Goal: Navigation & Orientation: Find specific page/section

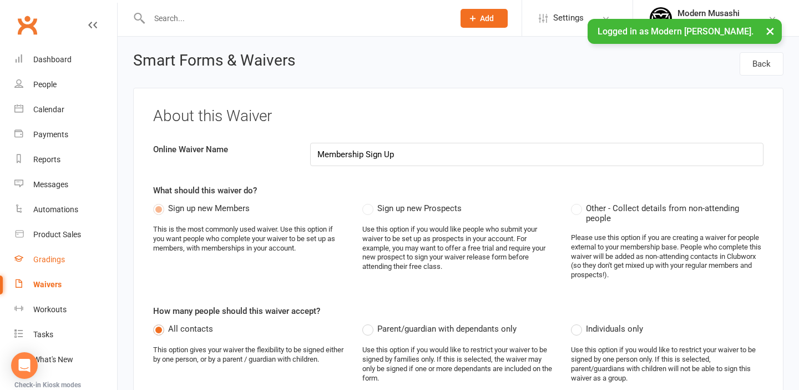
scroll to position [119, 0]
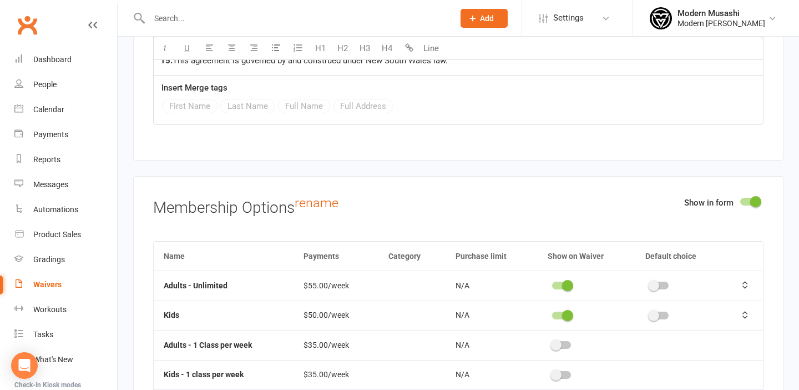
scroll to position [4926, 0]
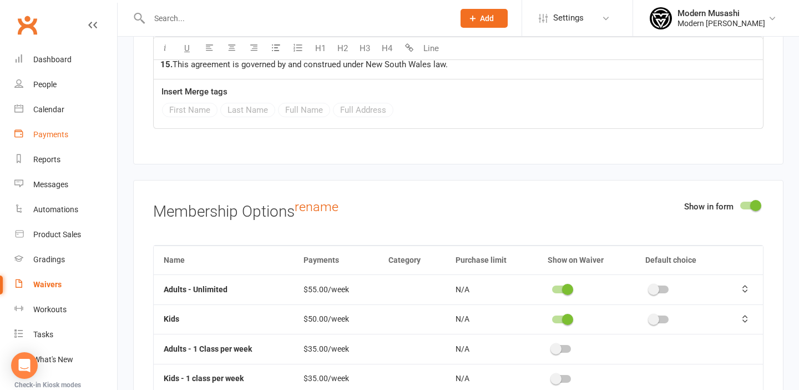
click at [45, 133] on div "Payments" at bounding box center [50, 134] width 35 height 9
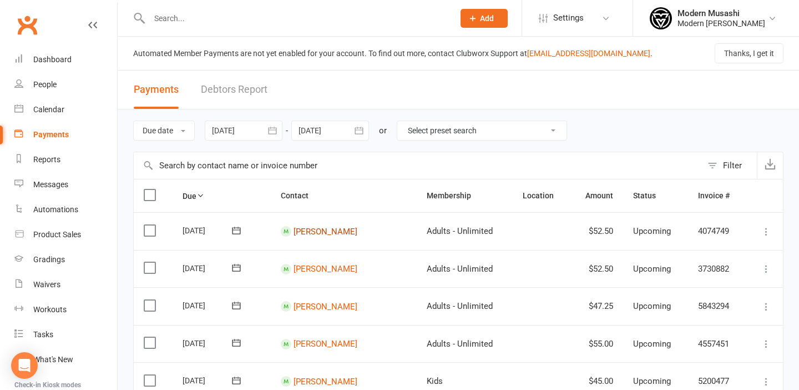
click at [328, 230] on link "[PERSON_NAME]" at bounding box center [326, 231] width 64 height 10
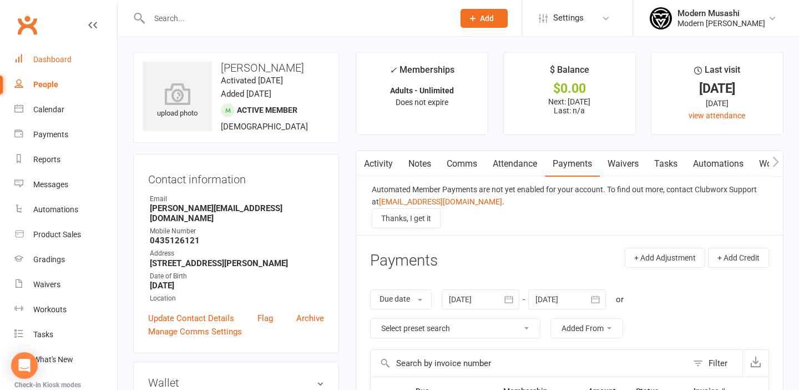
click at [50, 56] on div "Dashboard" at bounding box center [52, 59] width 38 height 9
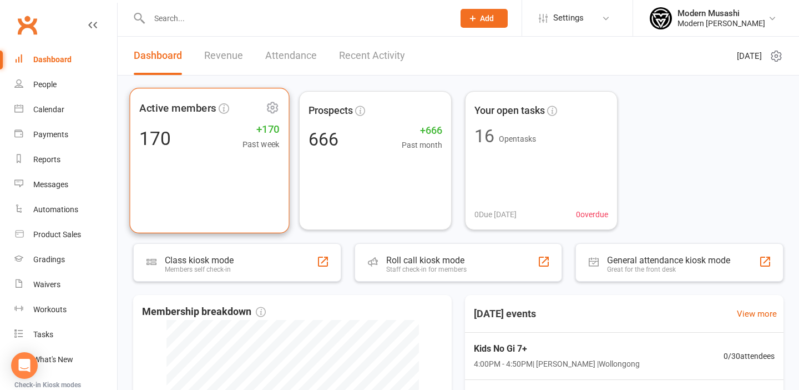
click at [187, 175] on div "Active members 170 +170 Past week" at bounding box center [210, 160] width 160 height 145
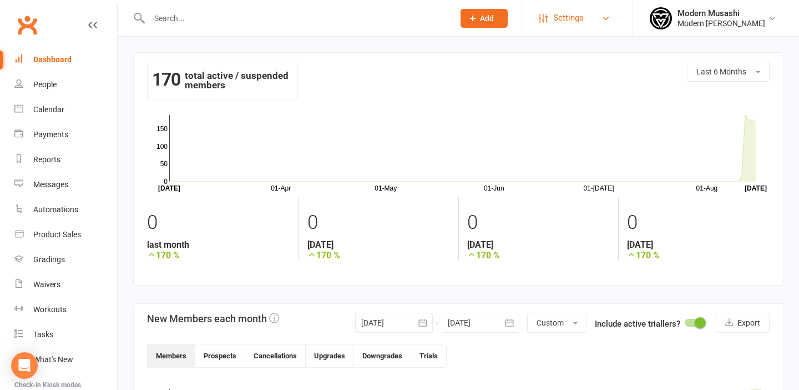
click at [585, 18] on link "Settings" at bounding box center [577, 18] width 77 height 25
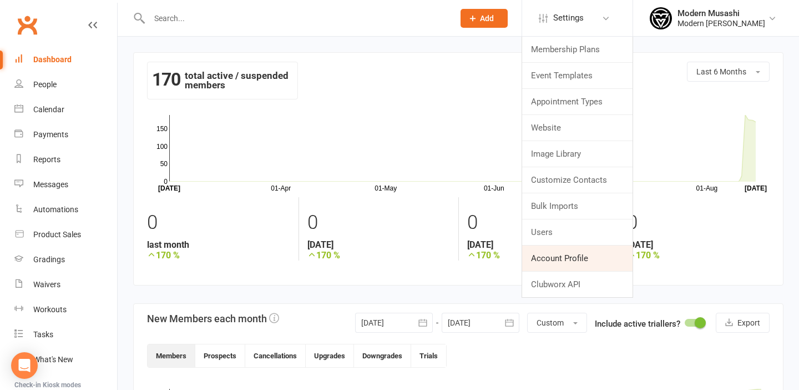
click at [545, 258] on link "Account Profile" at bounding box center [577, 258] width 110 height 26
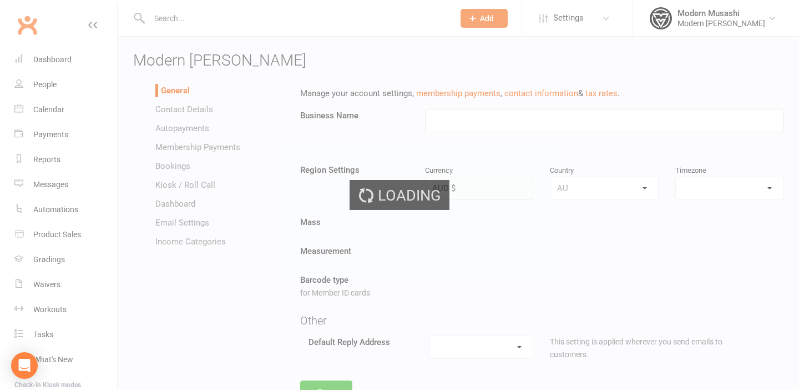
type input "Modern [PERSON_NAME]"
select select "[GEOGRAPHIC_DATA]/[GEOGRAPHIC_DATA]"
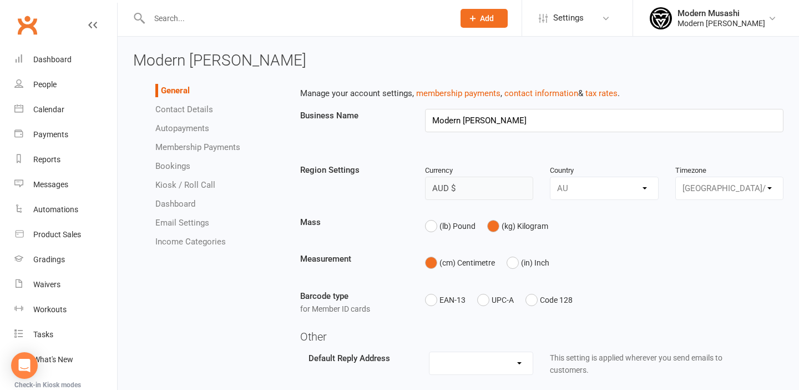
click at [182, 125] on link "Autopayments" at bounding box center [182, 128] width 54 height 10
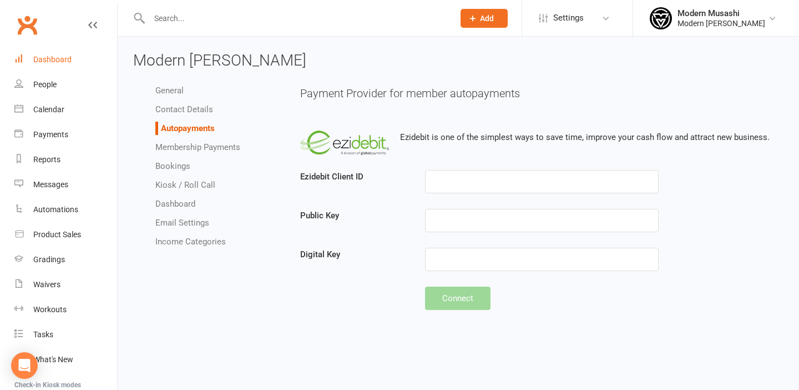
click at [44, 60] on div "Dashboard" at bounding box center [52, 59] width 38 height 9
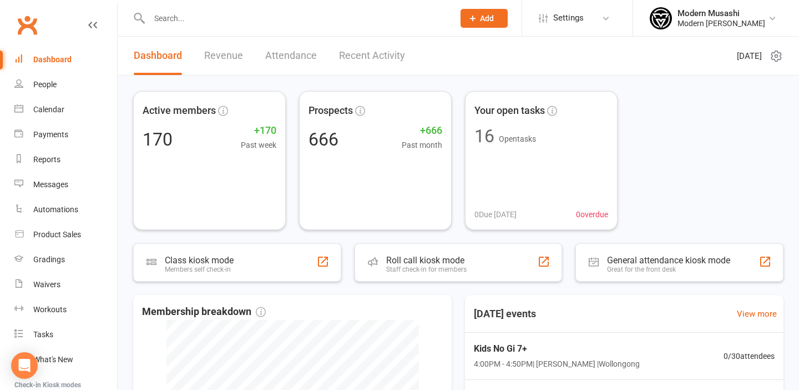
click at [225, 55] on link "Revenue" at bounding box center [223, 56] width 39 height 38
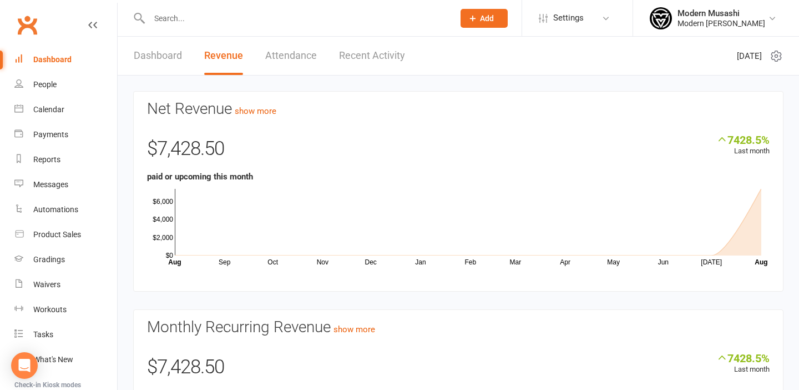
click at [163, 58] on link "Dashboard" at bounding box center [158, 56] width 48 height 38
